Goal: Information Seeking & Learning: Learn about a topic

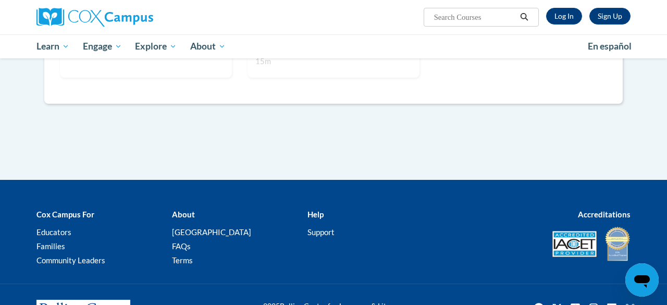
scroll to position [1450, 0]
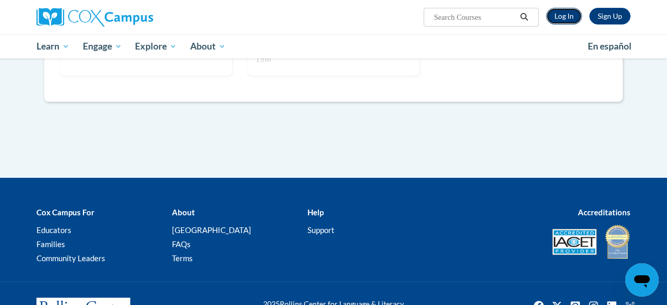
click at [561, 15] on link "Log In" at bounding box center [564, 16] width 36 height 17
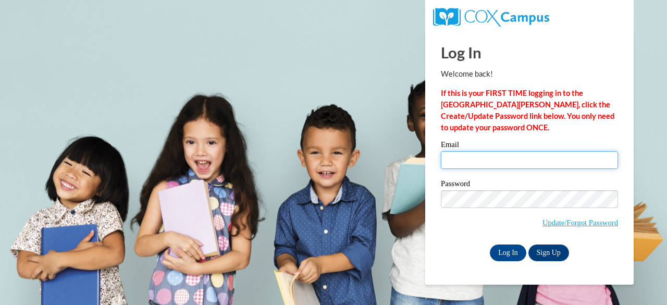
click at [519, 159] on input "Email" at bounding box center [529, 160] width 177 height 18
type input "hannah.allen.edu@gmail.com"
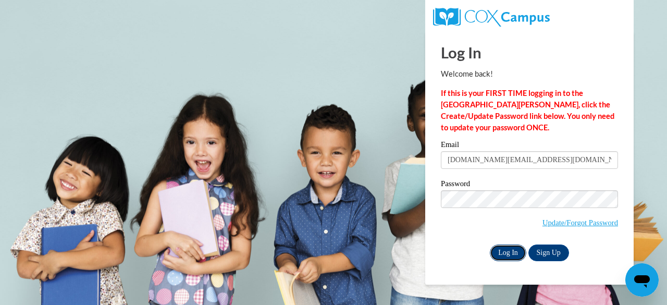
click at [492, 252] on input "Log In" at bounding box center [508, 252] width 36 height 17
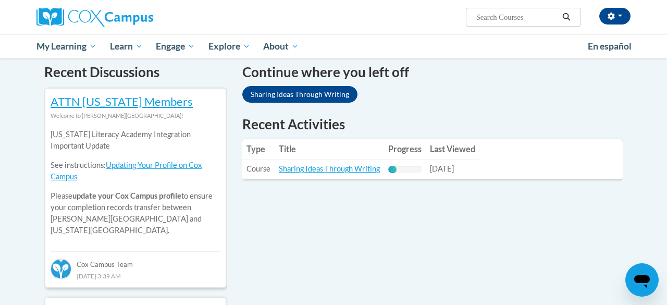
scroll to position [317, 0]
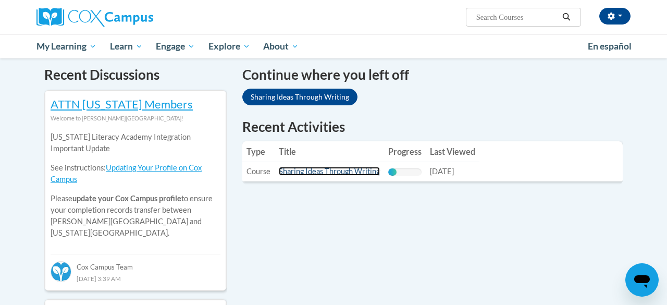
click at [340, 171] on link "Sharing Ideas Through Writing" at bounding box center [329, 171] width 101 height 9
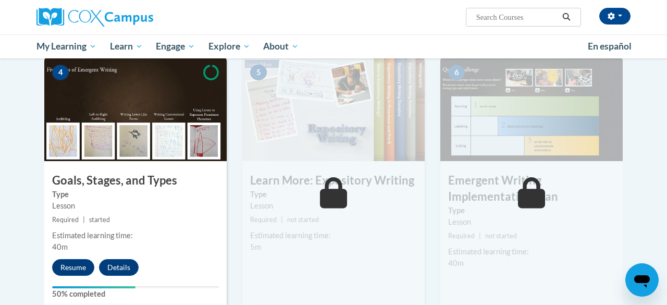
scroll to position [563, 0]
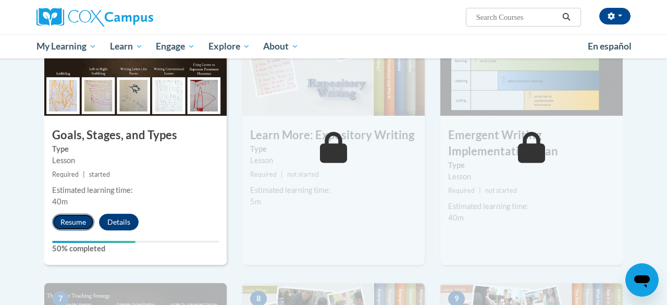
click at [61, 219] on button "Resume" at bounding box center [73, 222] width 42 height 17
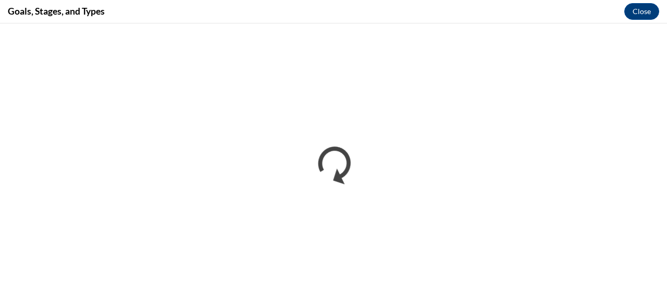
scroll to position [0, 0]
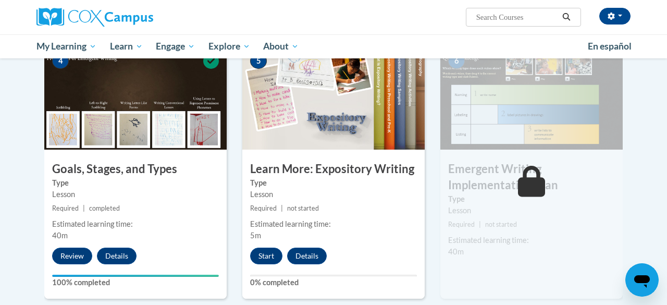
scroll to position [531, 0]
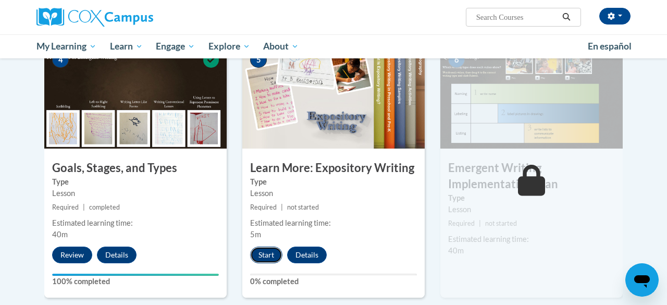
click at [254, 254] on button "Start" at bounding box center [266, 254] width 32 height 17
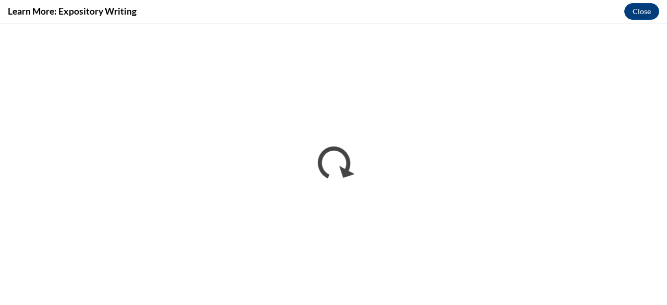
scroll to position [0, 0]
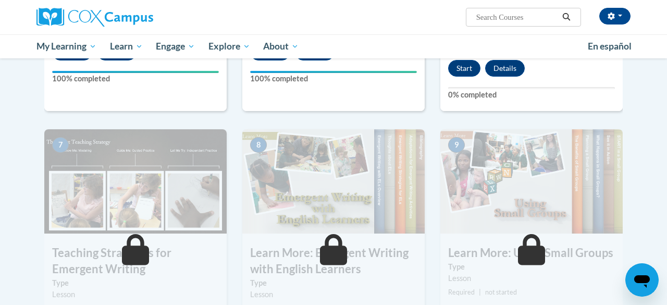
scroll to position [645, 0]
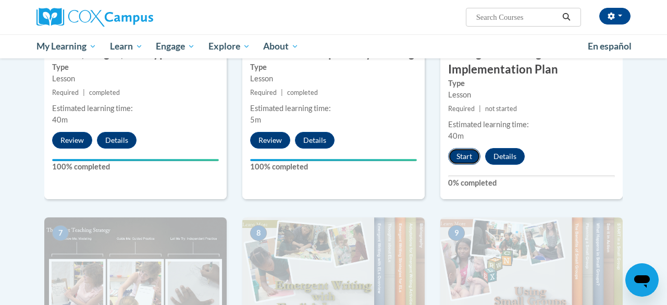
click at [467, 155] on button "Start" at bounding box center [464, 156] width 32 height 17
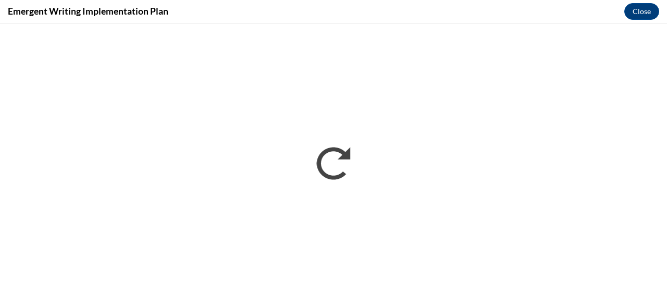
scroll to position [0, 0]
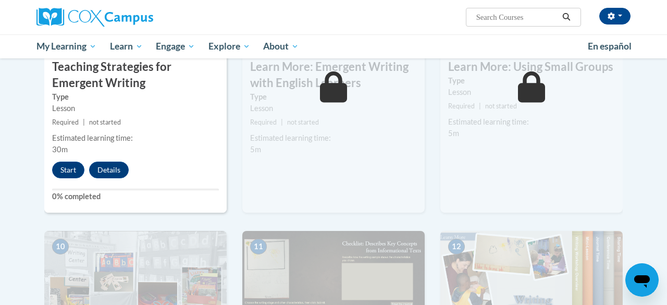
scroll to position [914, 0]
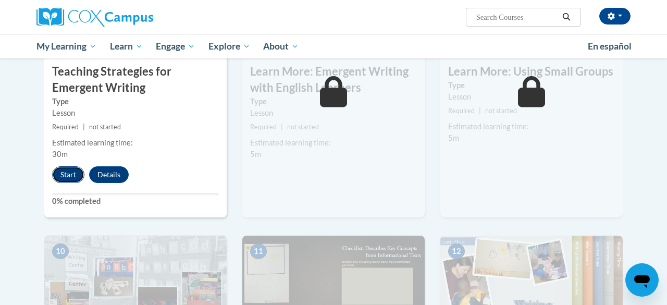
click at [60, 177] on button "Start" at bounding box center [68, 174] width 32 height 17
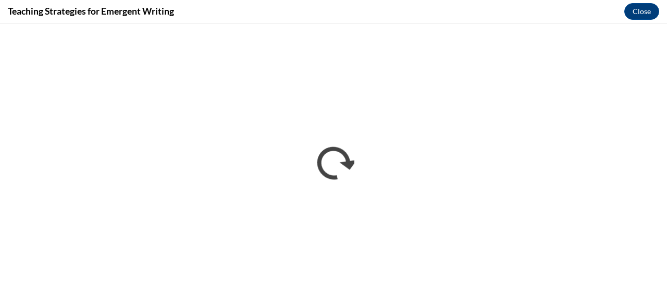
scroll to position [0, 0]
